Goal: Transaction & Acquisition: Purchase product/service

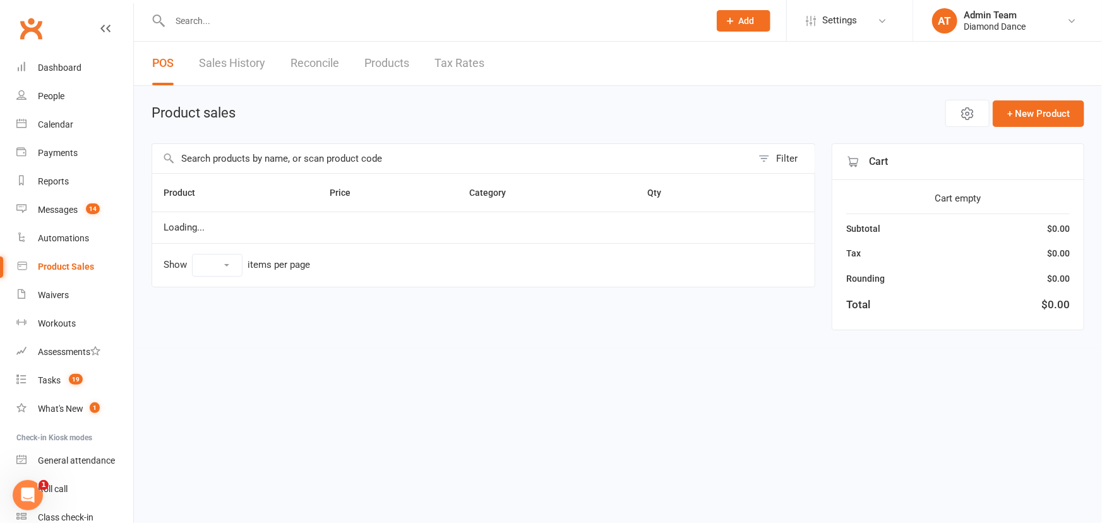
select select "100"
click at [884, 117] on span "Open POS Portal" at bounding box center [872, 113] width 69 height 15
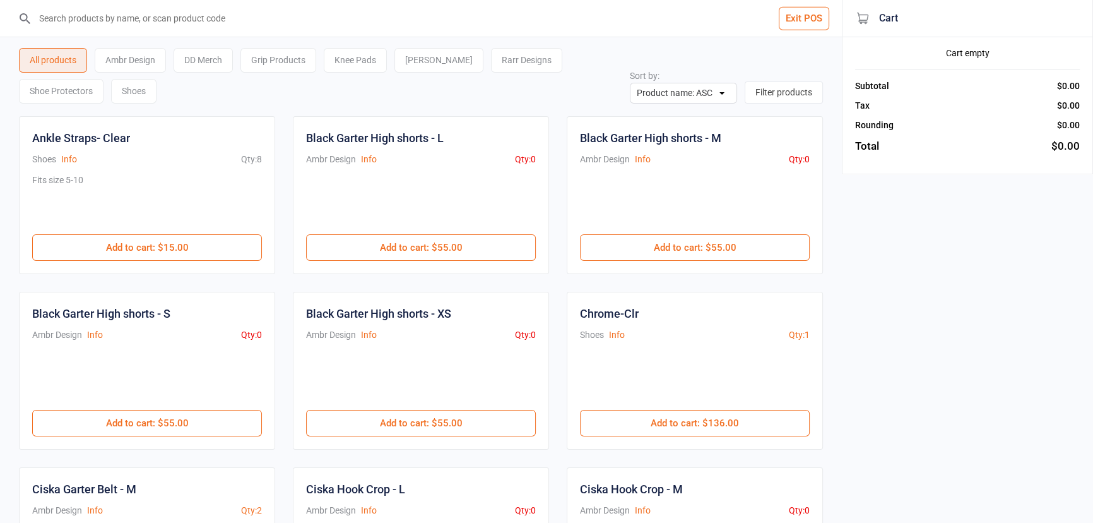
click at [348, 61] on div "Knee Pads" at bounding box center [355, 60] width 63 height 25
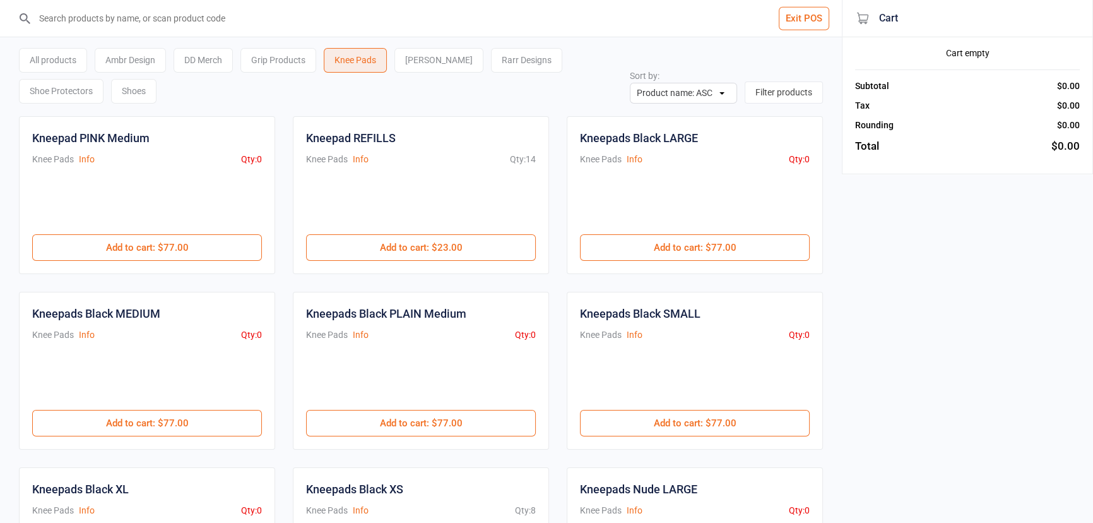
click at [285, 62] on div "Grip Products" at bounding box center [279, 60] width 76 height 25
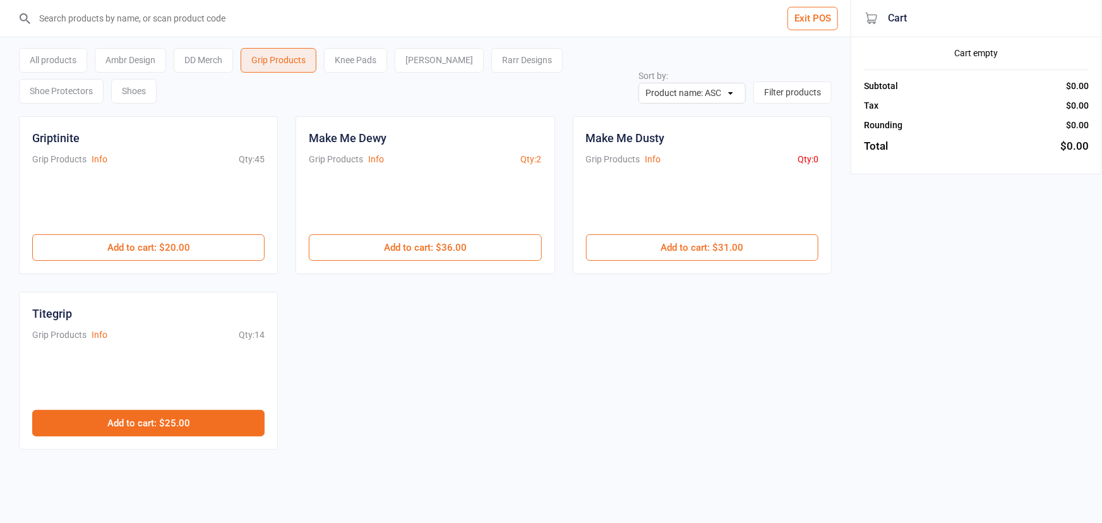
click at [231, 417] on button "Add to cart : $25.00" at bounding box center [148, 423] width 232 height 27
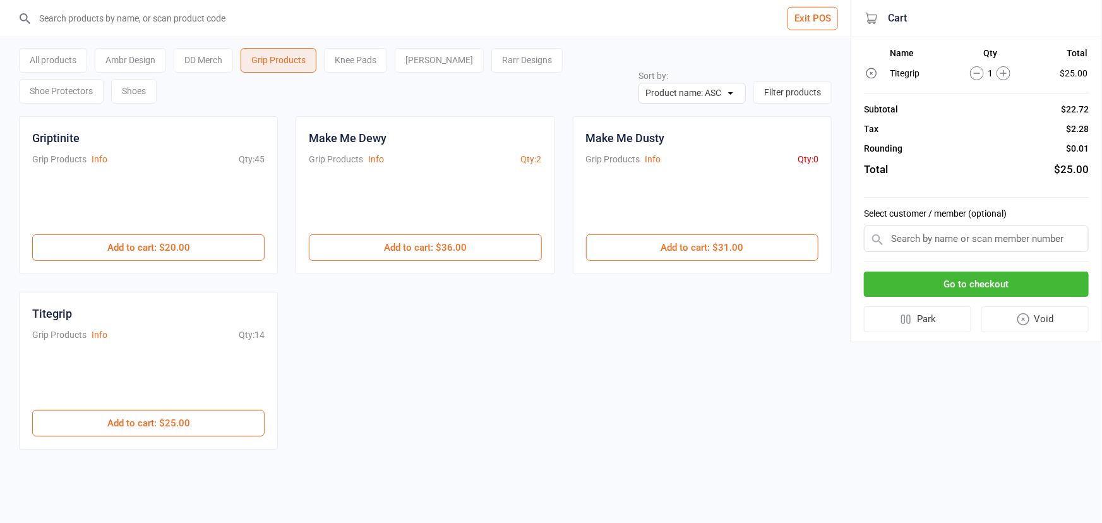
click at [903, 283] on button "Go to checkout" at bounding box center [976, 284] width 225 height 26
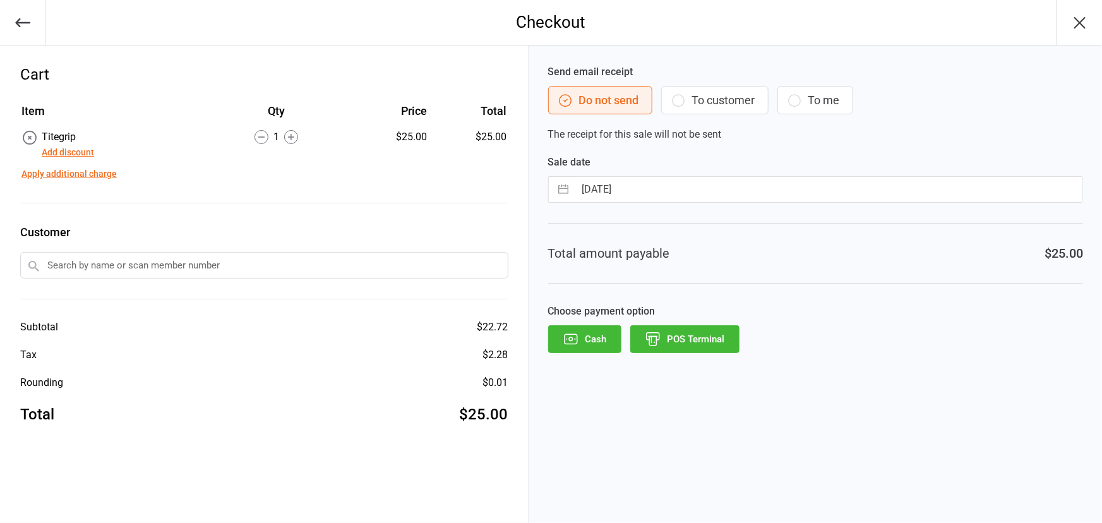
click at [732, 337] on button "POS Terminal" at bounding box center [684, 339] width 109 height 28
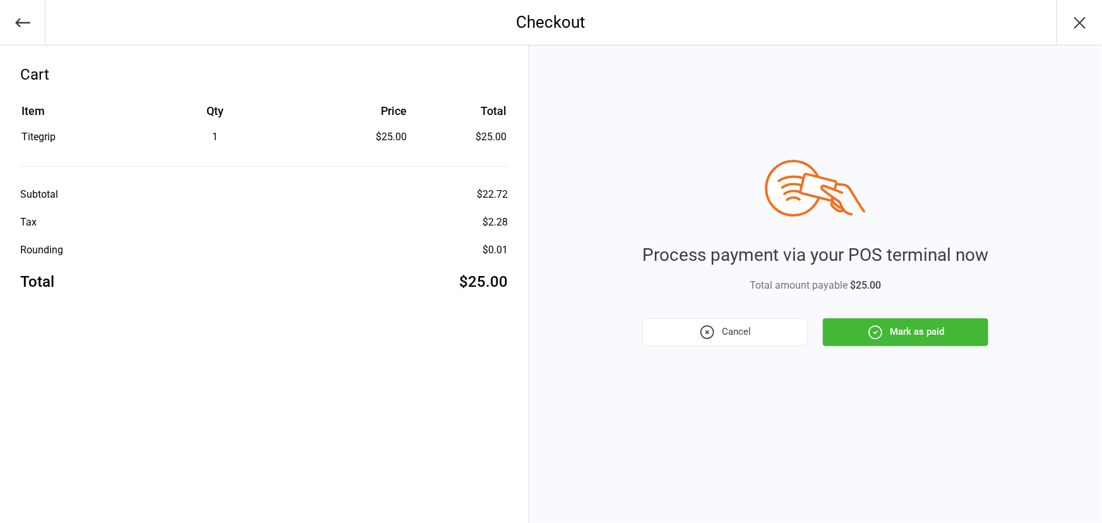
click at [934, 324] on button "Mark as paid" at bounding box center [905, 332] width 165 height 28
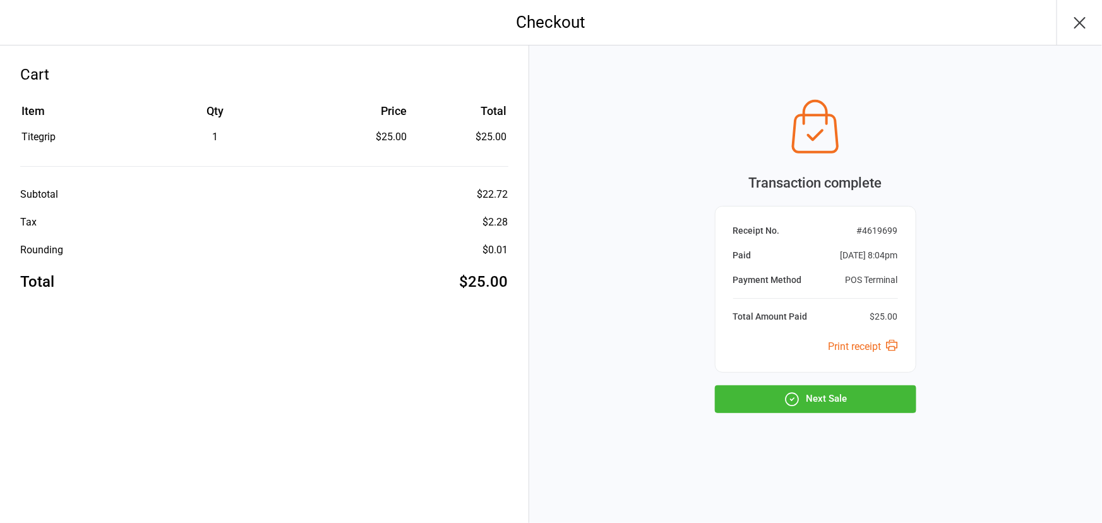
click at [898, 404] on button "Next Sale" at bounding box center [815, 399] width 201 height 28
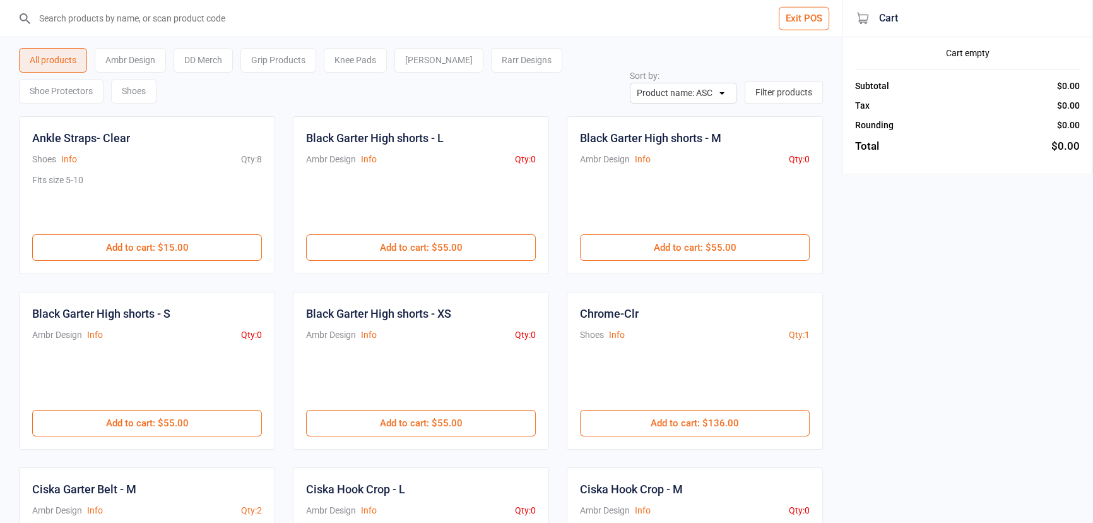
click at [788, 15] on button "Exit POS" at bounding box center [804, 18] width 51 height 23
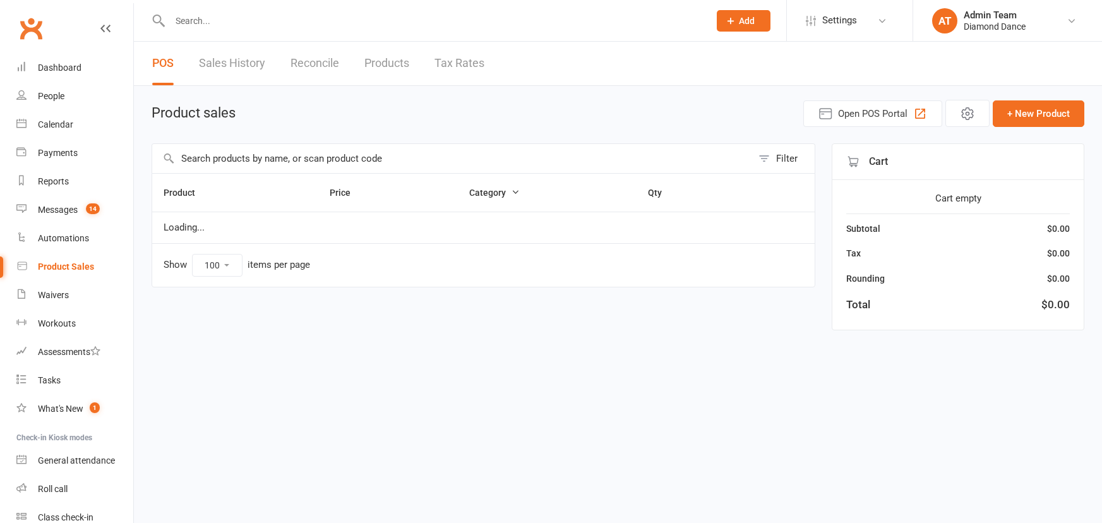
select select "100"
